Goal: Task Accomplishment & Management: Manage account settings

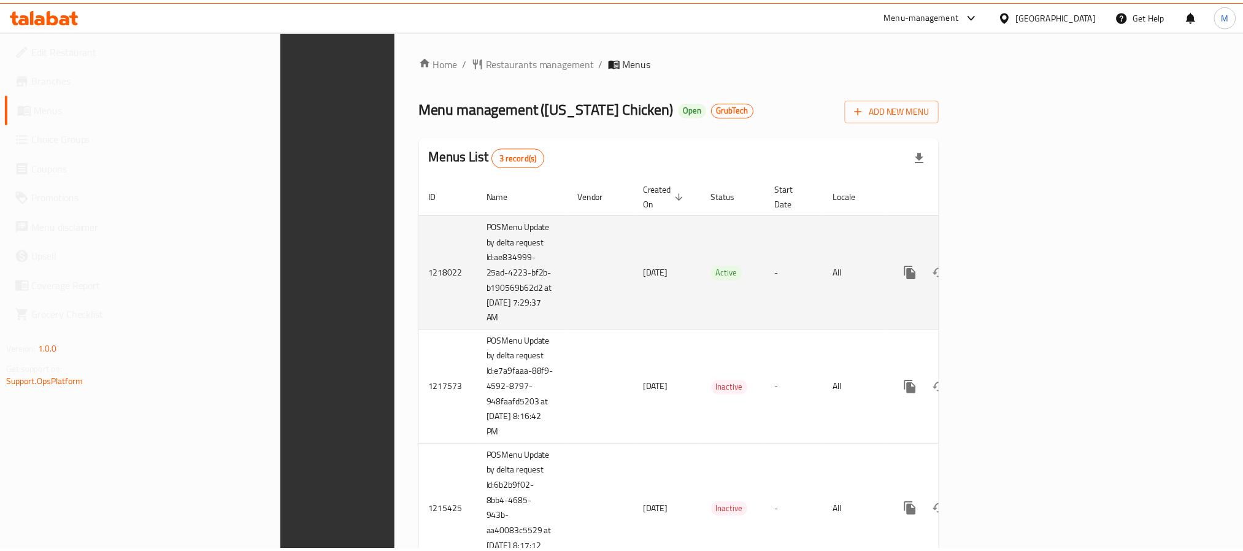
scroll to position [47, 0]
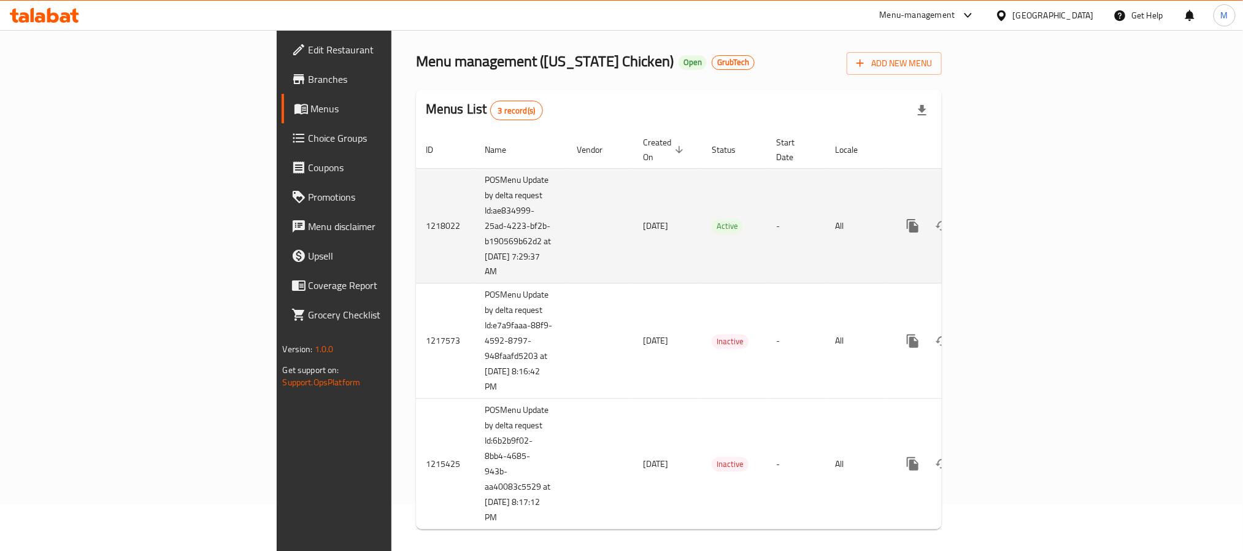
click at [1007, 220] on icon "enhanced table" at bounding box center [1001, 225] width 11 height 11
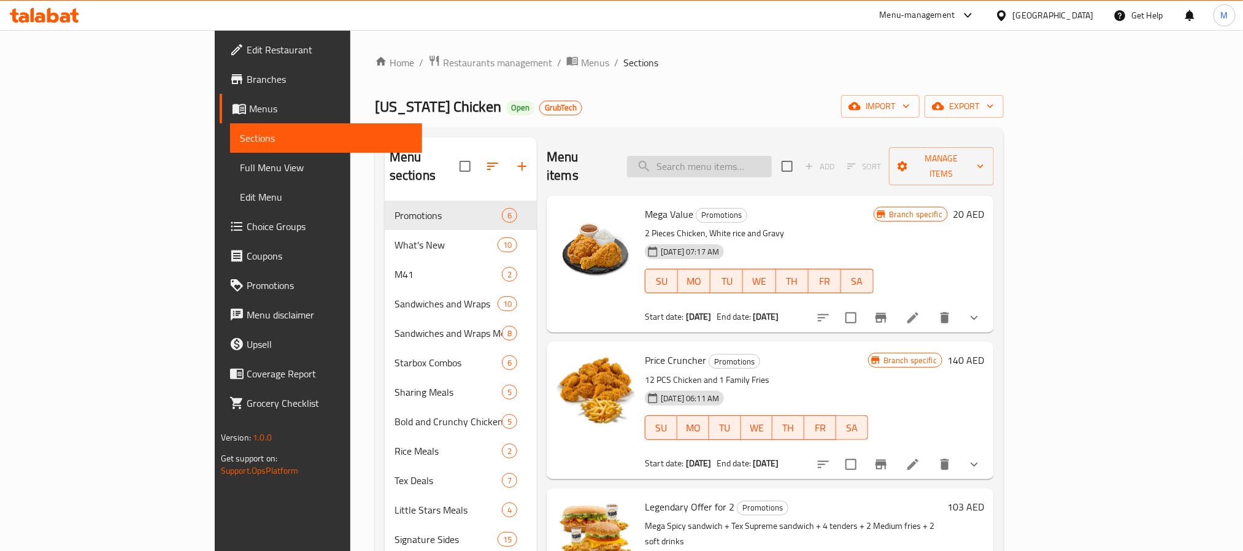
click at [749, 156] on input "search" at bounding box center [699, 166] width 145 height 21
paste input "The Legendary Deal"
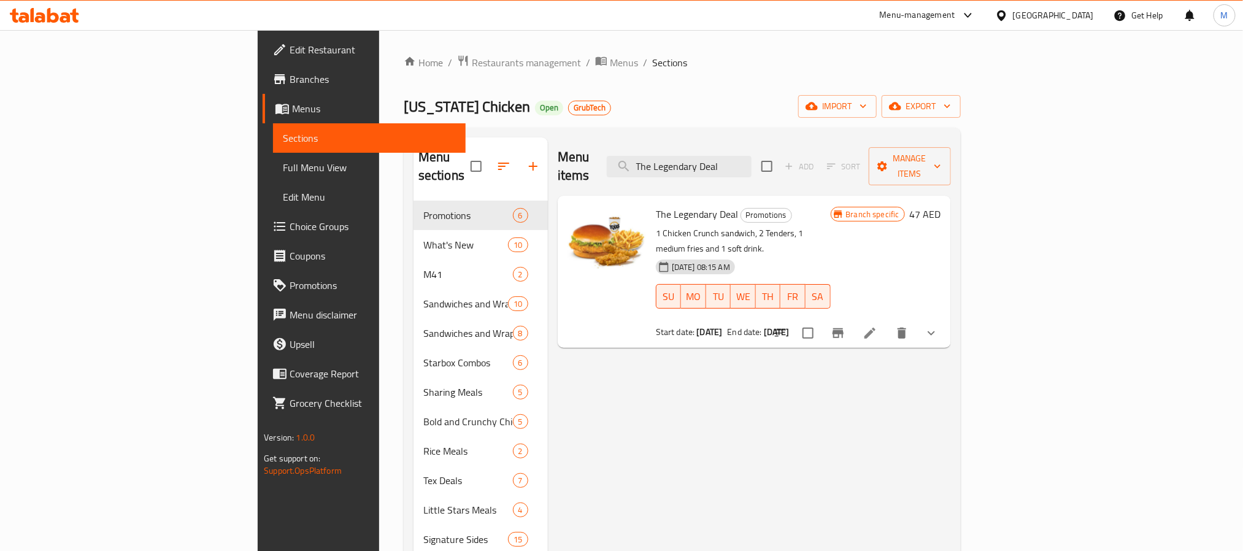
type input "The Legendary Deal"
click at [951, 332] on div "Menu items The Legendary Deal Add Sort Manage items The Legendary Deal Promotio…" at bounding box center [749, 412] width 403 height 551
click at [853, 318] on button "Branch-specific-item" at bounding box center [837, 332] width 29 height 29
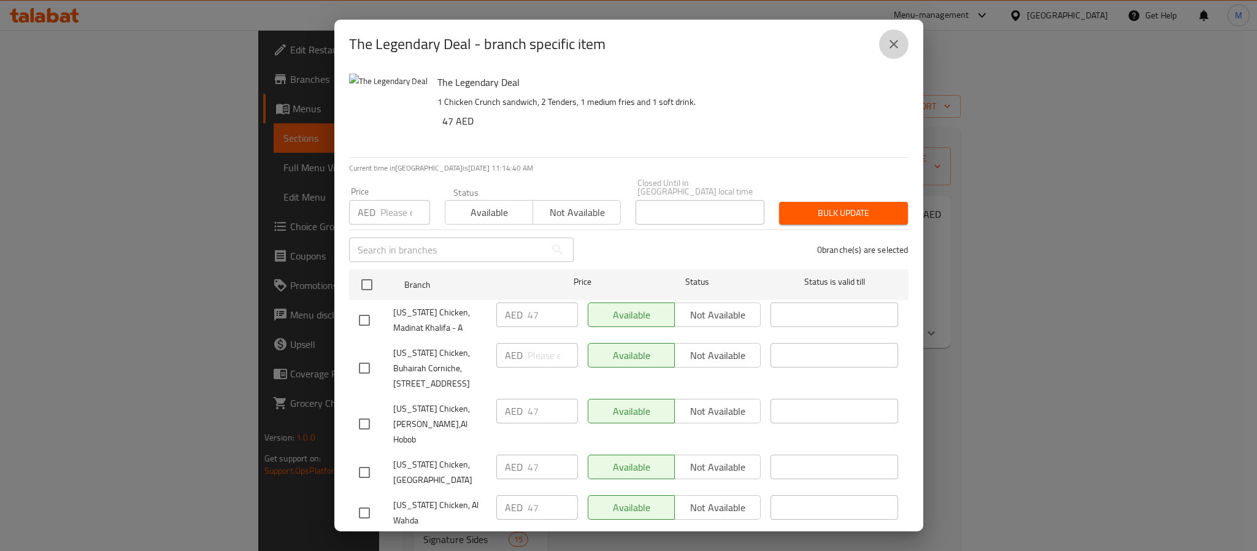
click at [898, 37] on icon "close" at bounding box center [893, 44] width 15 height 15
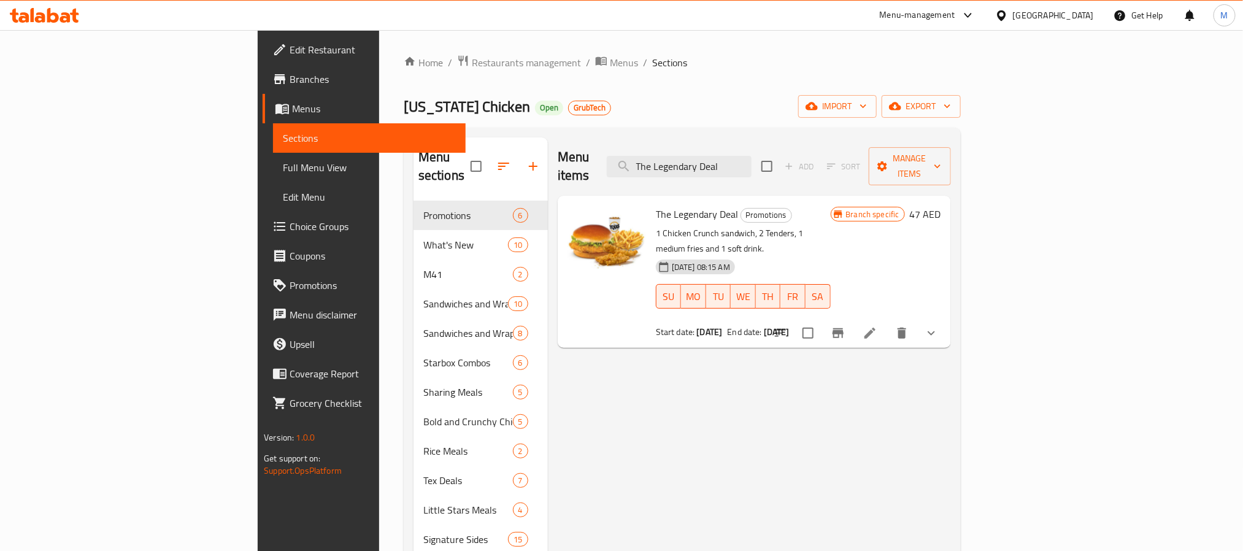
click at [877, 326] on icon at bounding box center [870, 333] width 15 height 15
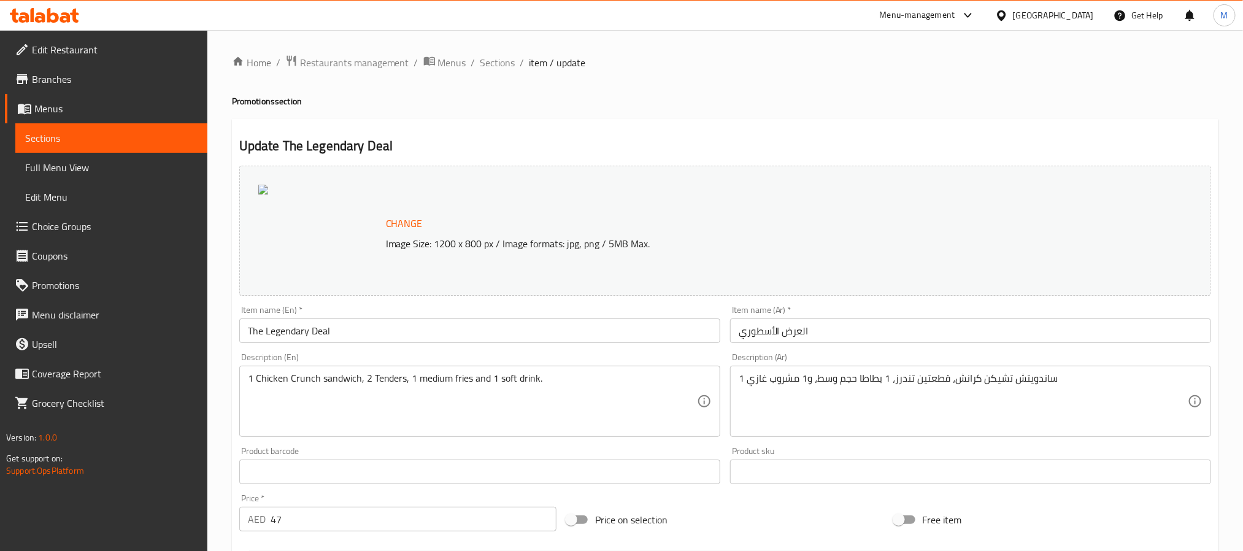
click at [507, 102] on h4 "Promotions section" at bounding box center [725, 101] width 986 height 12
click at [106, 69] on link "Branches" at bounding box center [106, 78] width 202 height 29
